Goal: Information Seeking & Learning: Learn about a topic

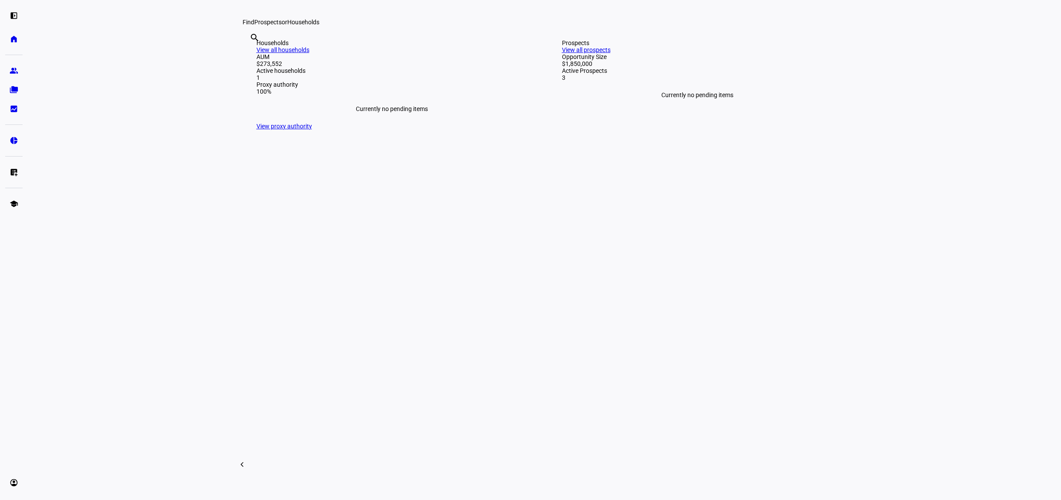
scroll to position [197, 0]
click at [4, 66] on div "left_panel_open home Home Advisors group Prospects folder_copy Households bid_l…" at bounding box center [14, 250] width 28 height 500
click at [6, 67] on link "group Prospects" at bounding box center [13, 70] width 17 height 17
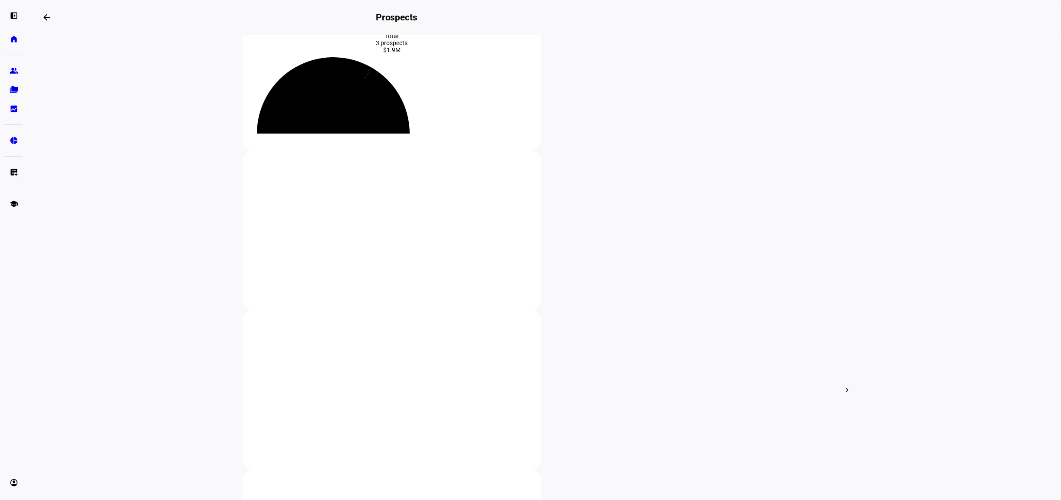
scroll to position [58, 0]
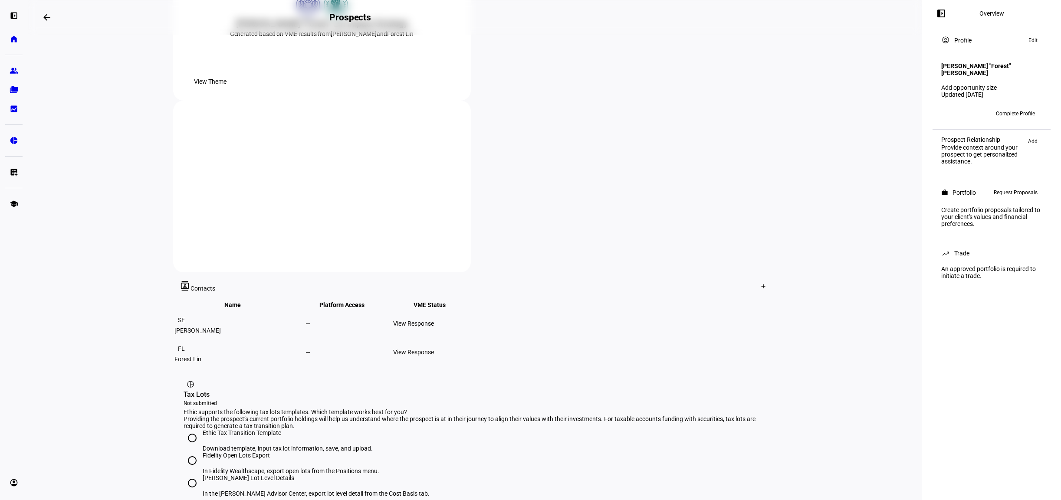
scroll to position [279, 0]
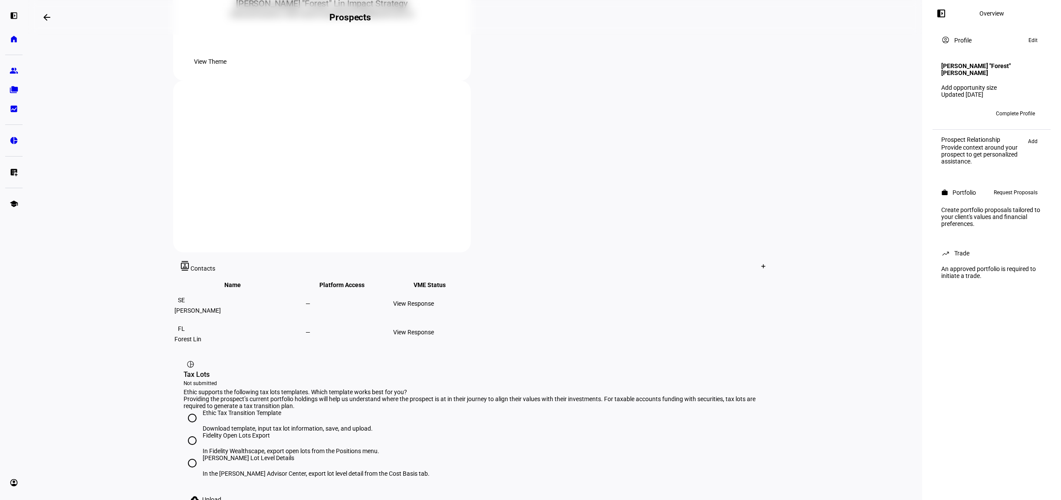
click at [479, 329] on div "View Response" at bounding box center [436, 332] width 86 height 7
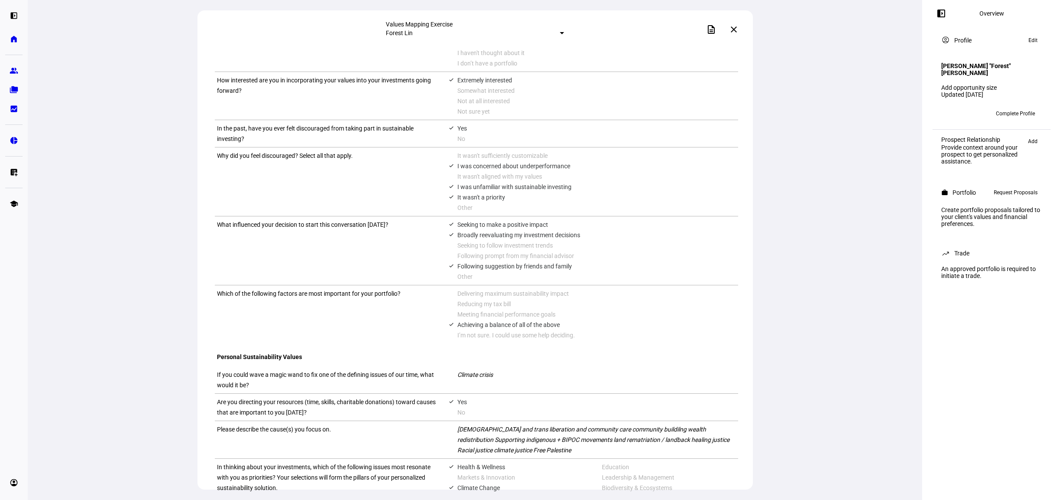
scroll to position [540, 0]
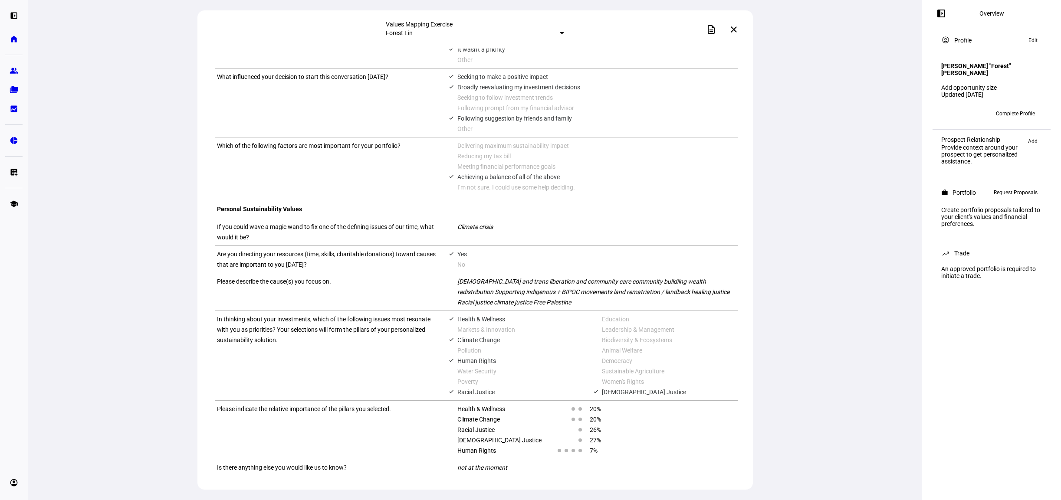
click at [809, 178] on div "Values Mapping Exercise Forest Lin description close View PDF Values Mapping Ex…" at bounding box center [475, 250] width 894 height 500
click at [738, 29] on span at bounding box center [733, 29] width 21 height 21
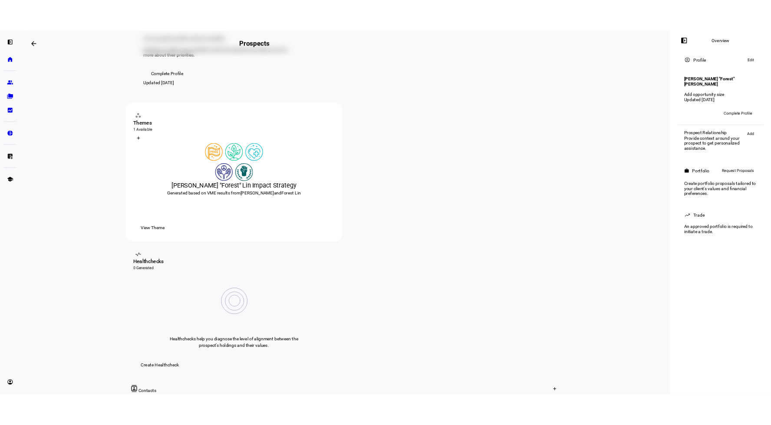
scroll to position [70, 0]
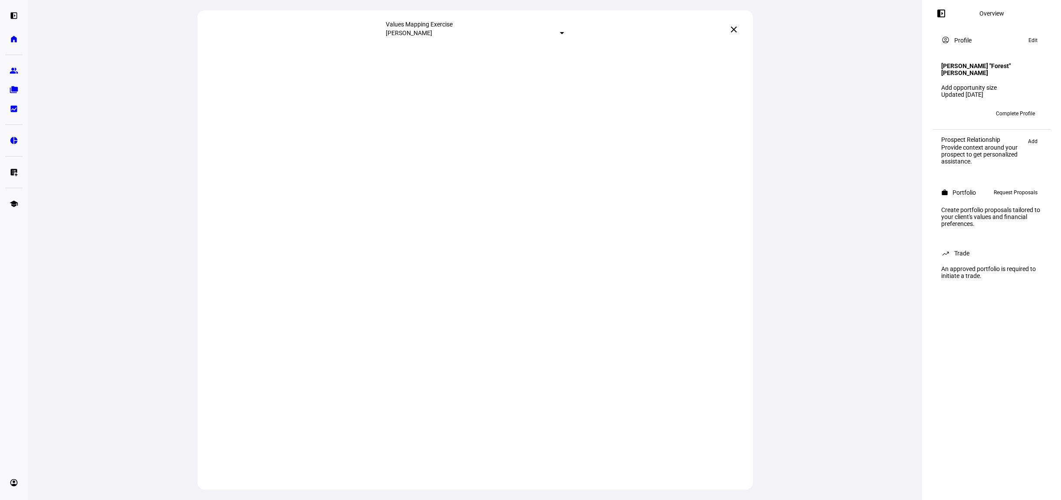
click at [432, 30] on mat-select-trigger "[PERSON_NAME]" at bounding box center [409, 33] width 46 height 7
click at [480, 31] on div at bounding box center [530, 250] width 1061 height 500
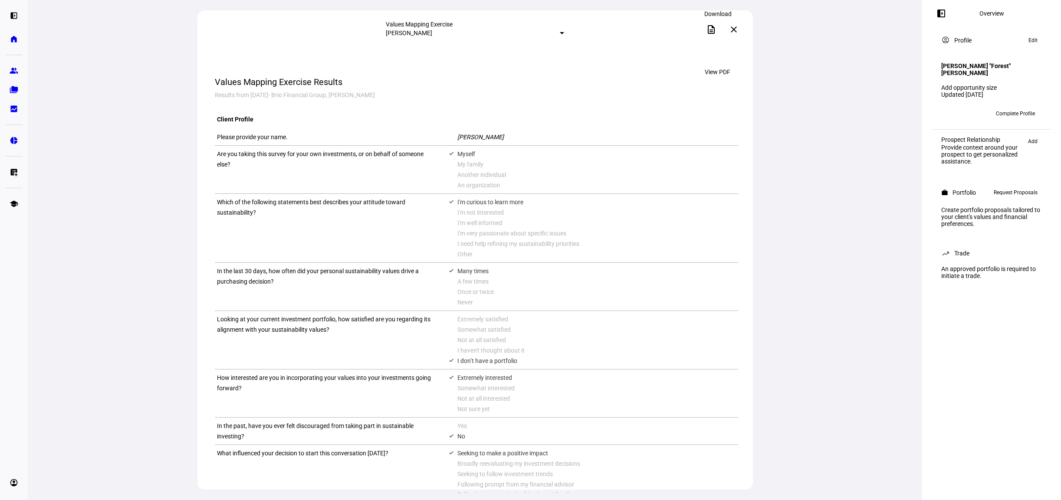
click at [716, 30] on mat-icon "description" at bounding box center [711, 29] width 10 height 10
